Goal: Information Seeking & Learning: Find specific fact

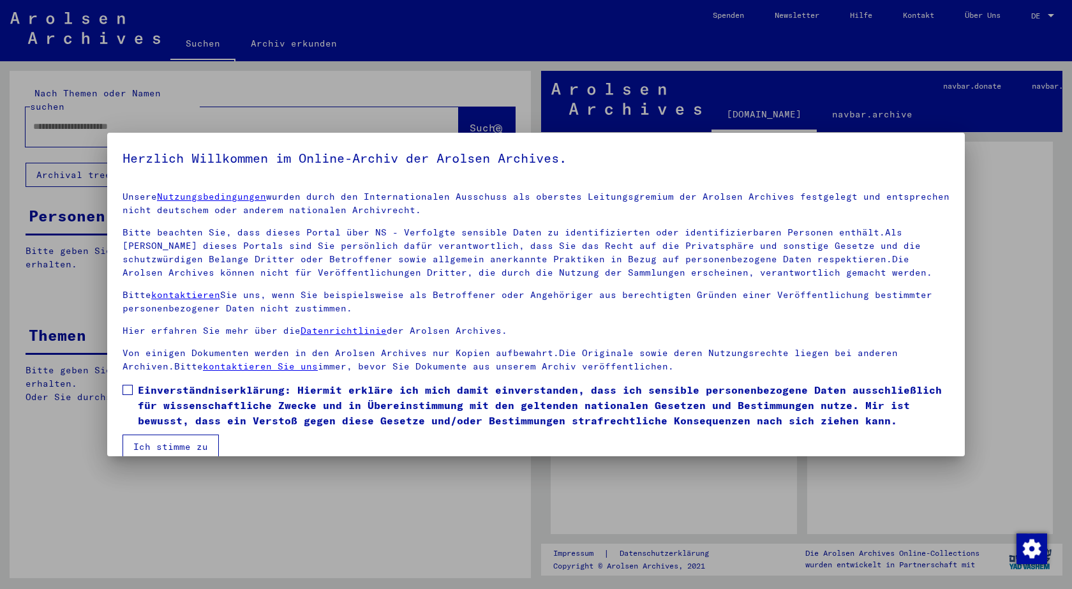
scroll to position [17, 0]
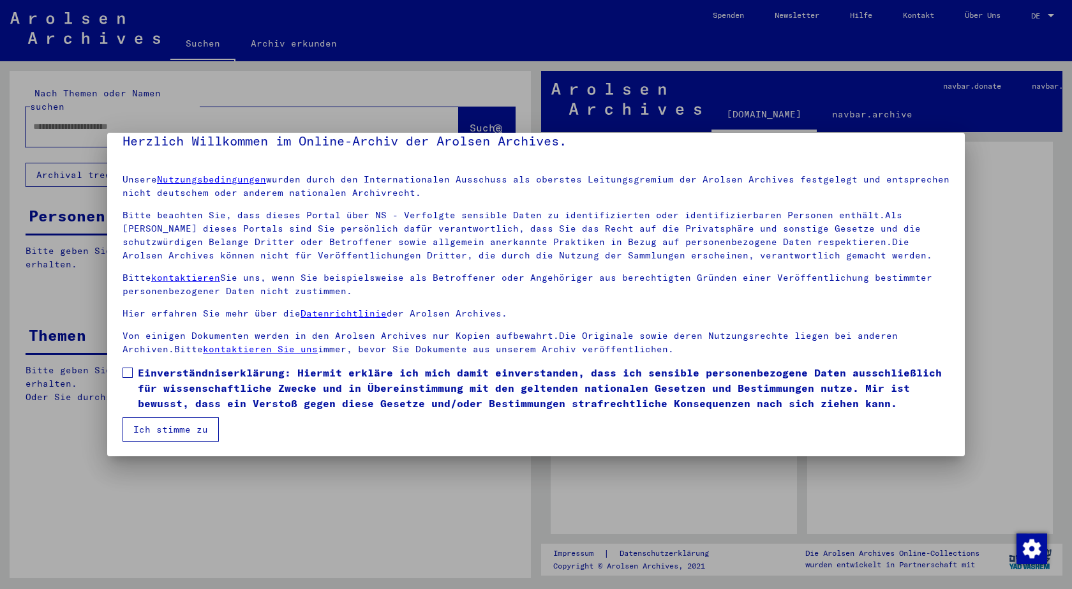
click at [131, 375] on span at bounding box center [128, 373] width 10 height 10
click at [153, 422] on button "Ich stimme zu" at bounding box center [171, 429] width 96 height 24
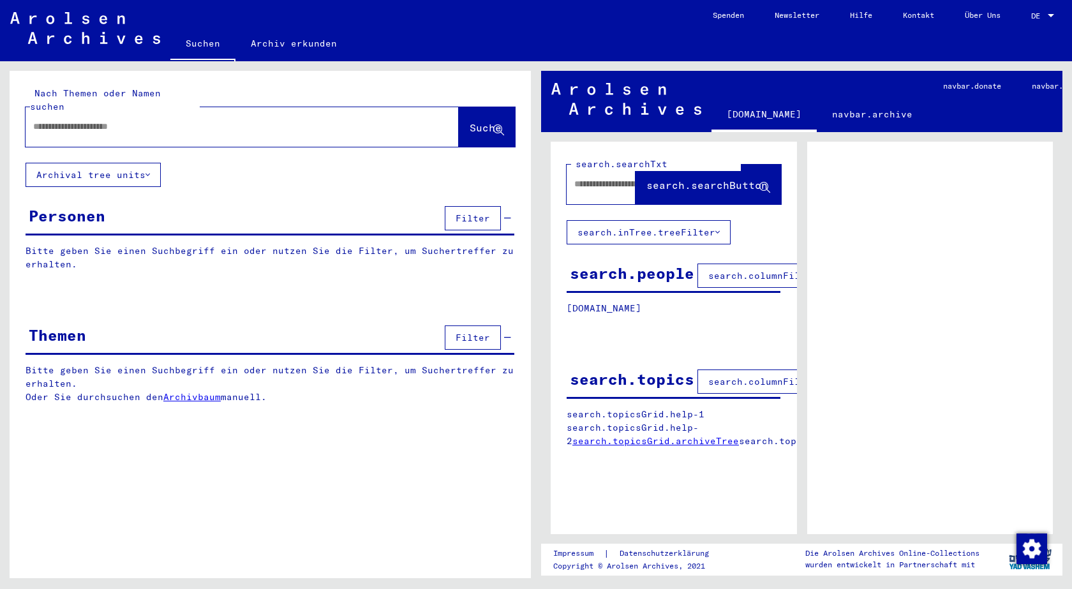
click at [78, 120] on input "text" at bounding box center [230, 126] width 395 height 13
type input "**********"
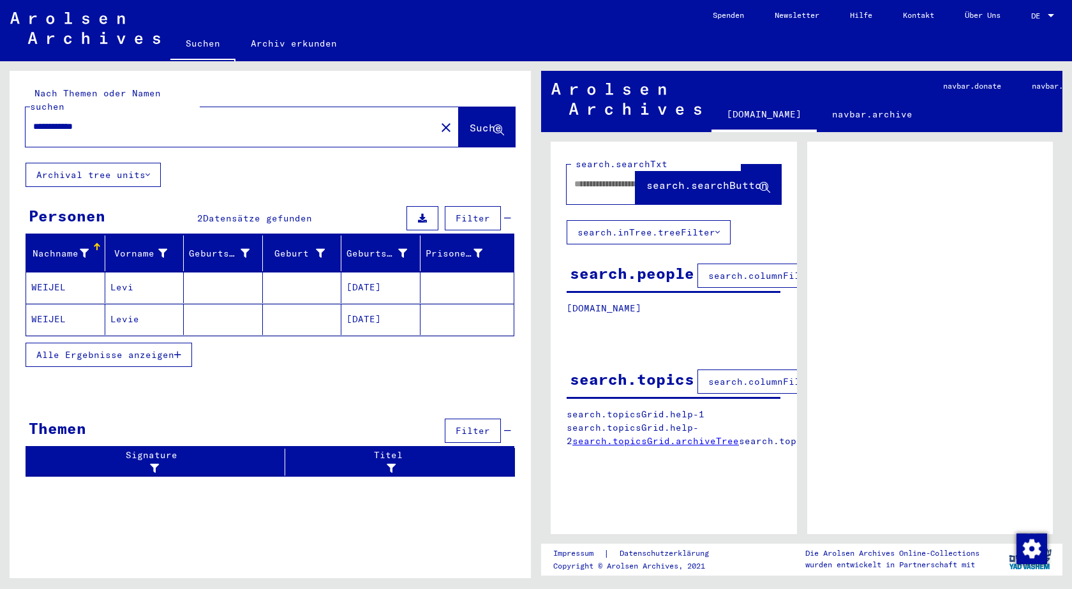
click at [52, 304] on mat-cell "WEIJEL" at bounding box center [65, 319] width 79 height 31
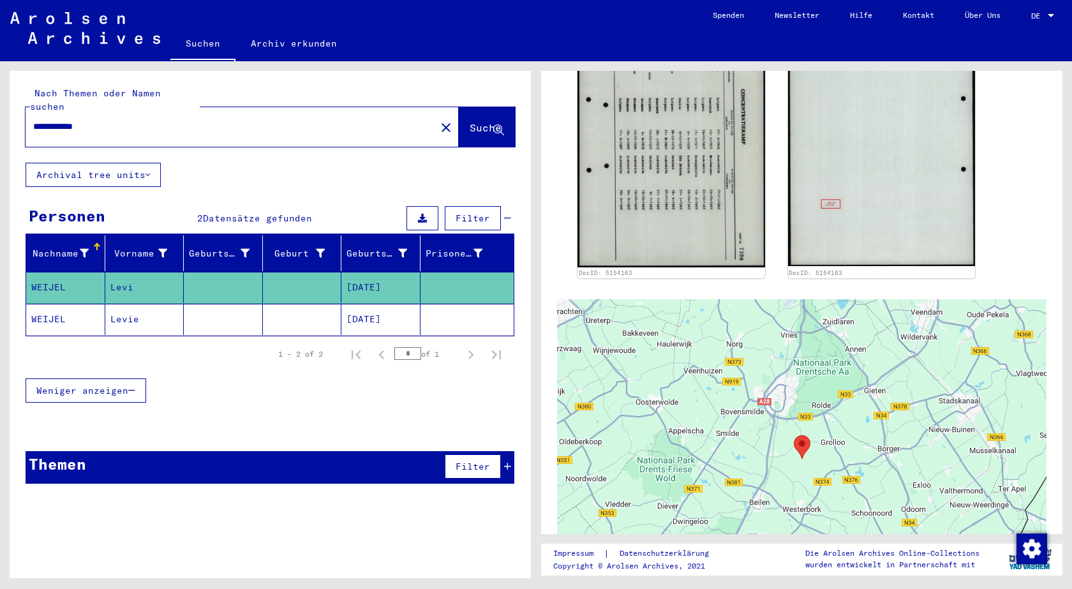
scroll to position [64, 0]
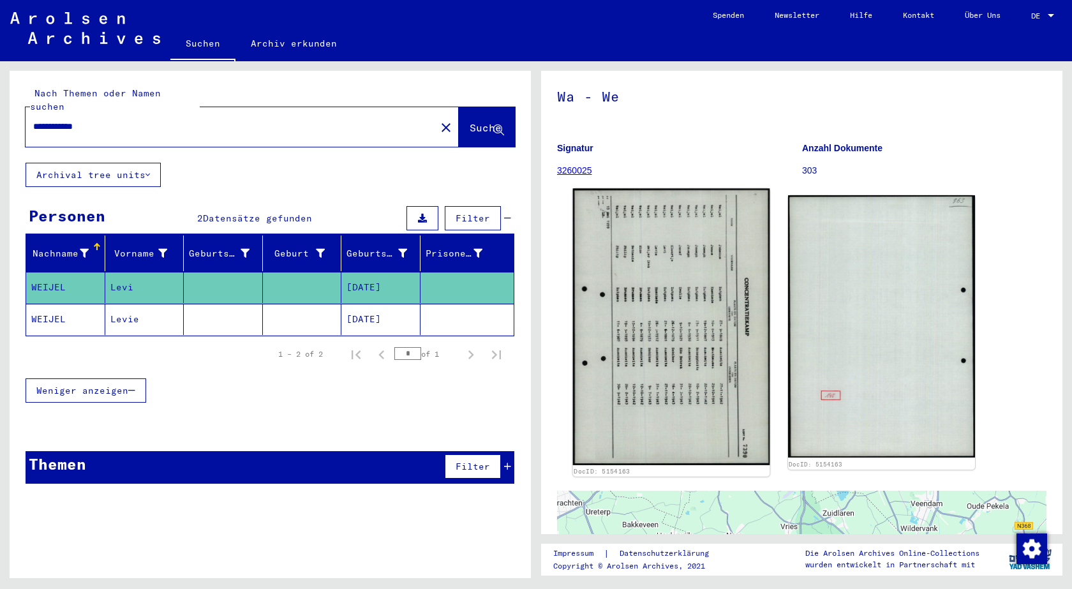
click at [719, 285] on img at bounding box center [671, 326] width 197 height 277
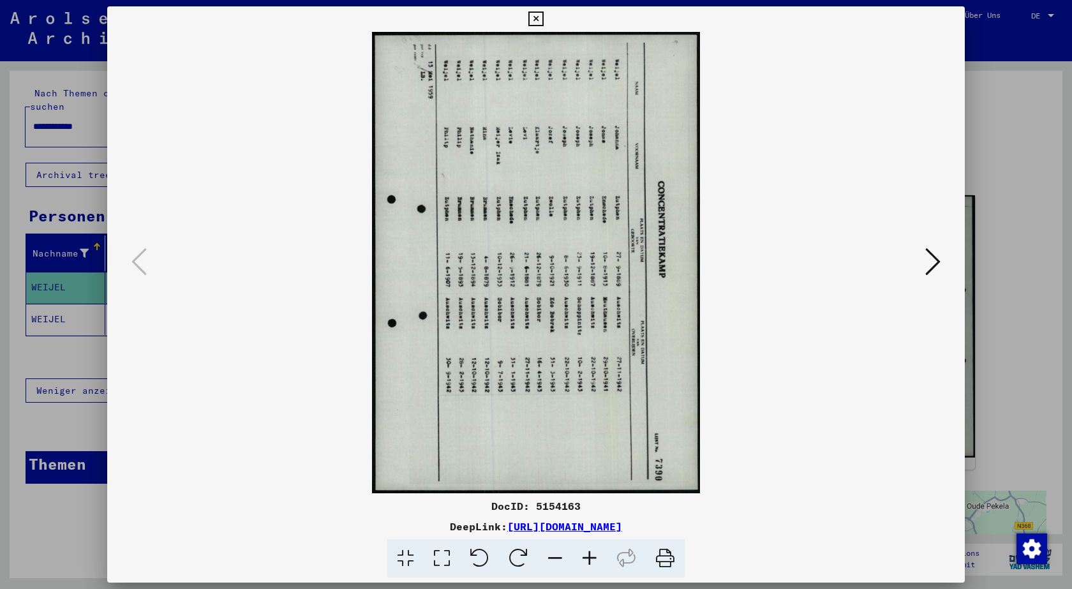
click at [535, 12] on button at bounding box center [536, 19] width 22 height 26
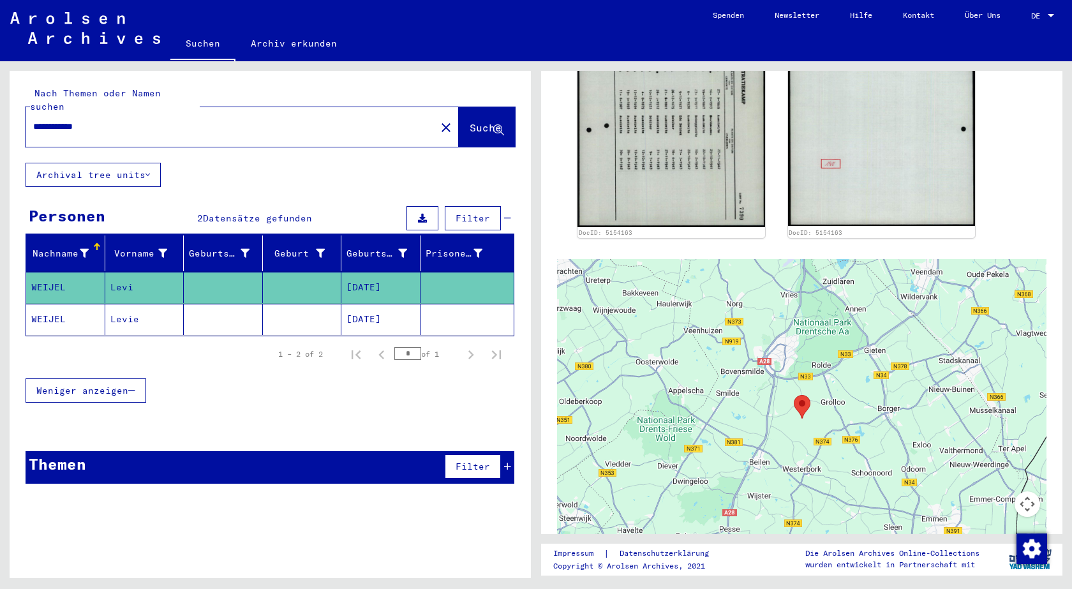
scroll to position [0, 0]
